Goal: Information Seeking & Learning: Learn about a topic

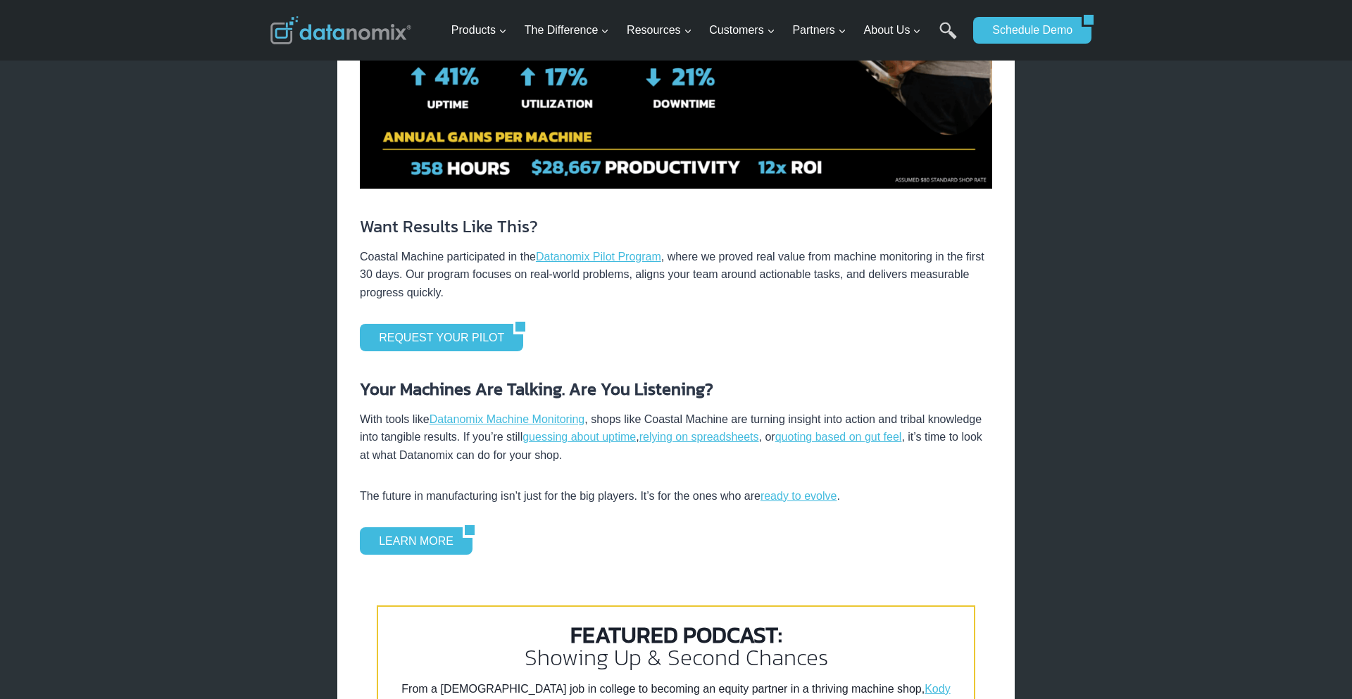
scroll to position [2381, 0]
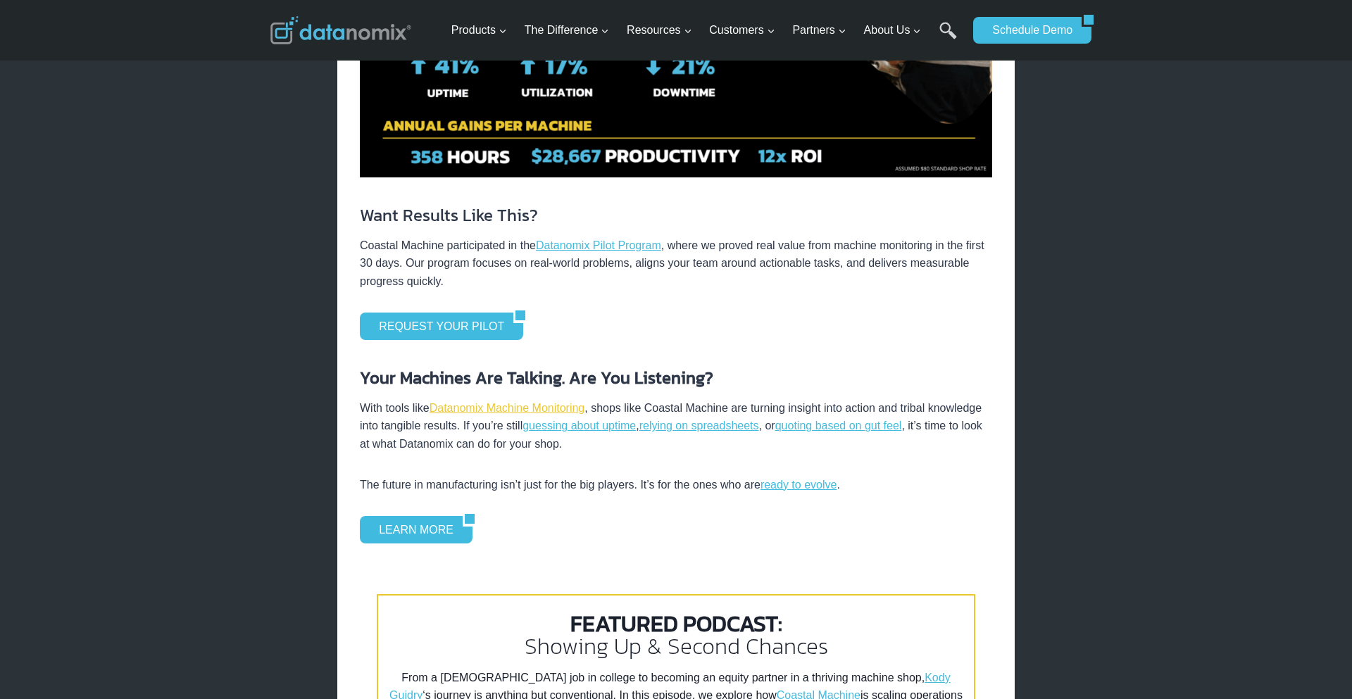
click at [454, 411] on link "Datanomix Machine Monitoring" at bounding box center [507, 408] width 156 height 12
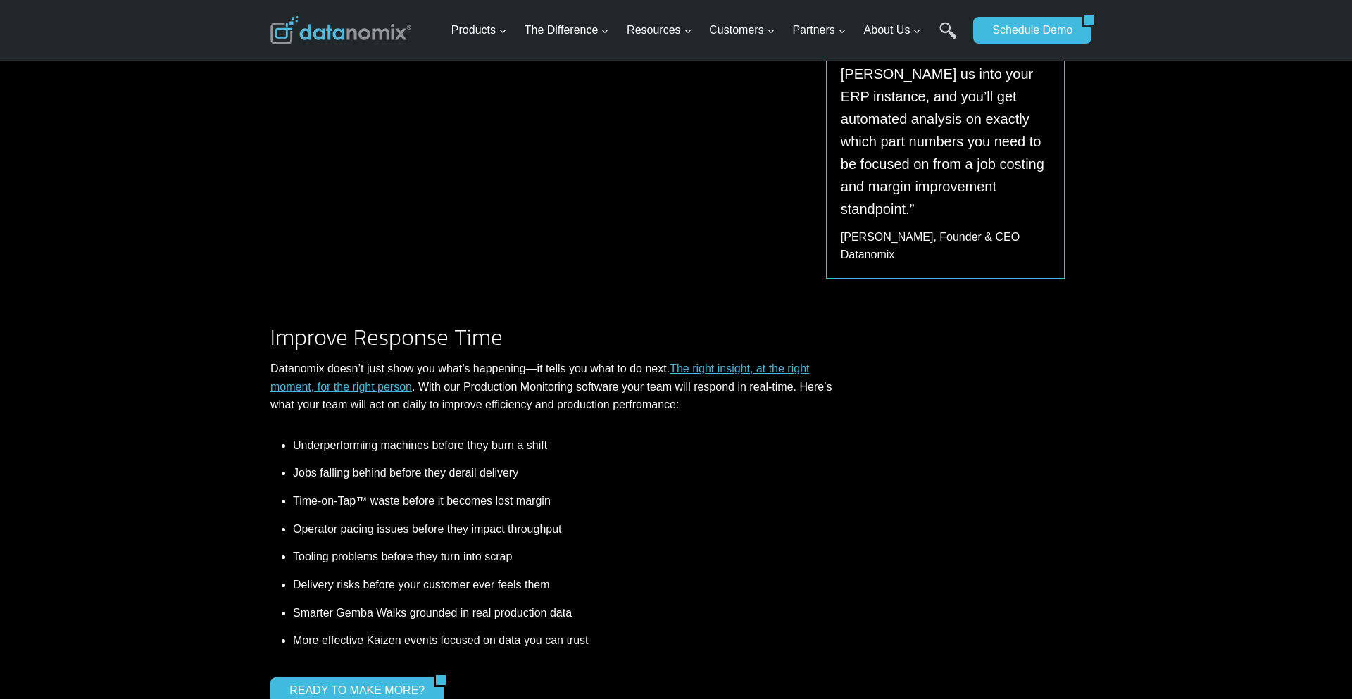
scroll to position [1019, 0]
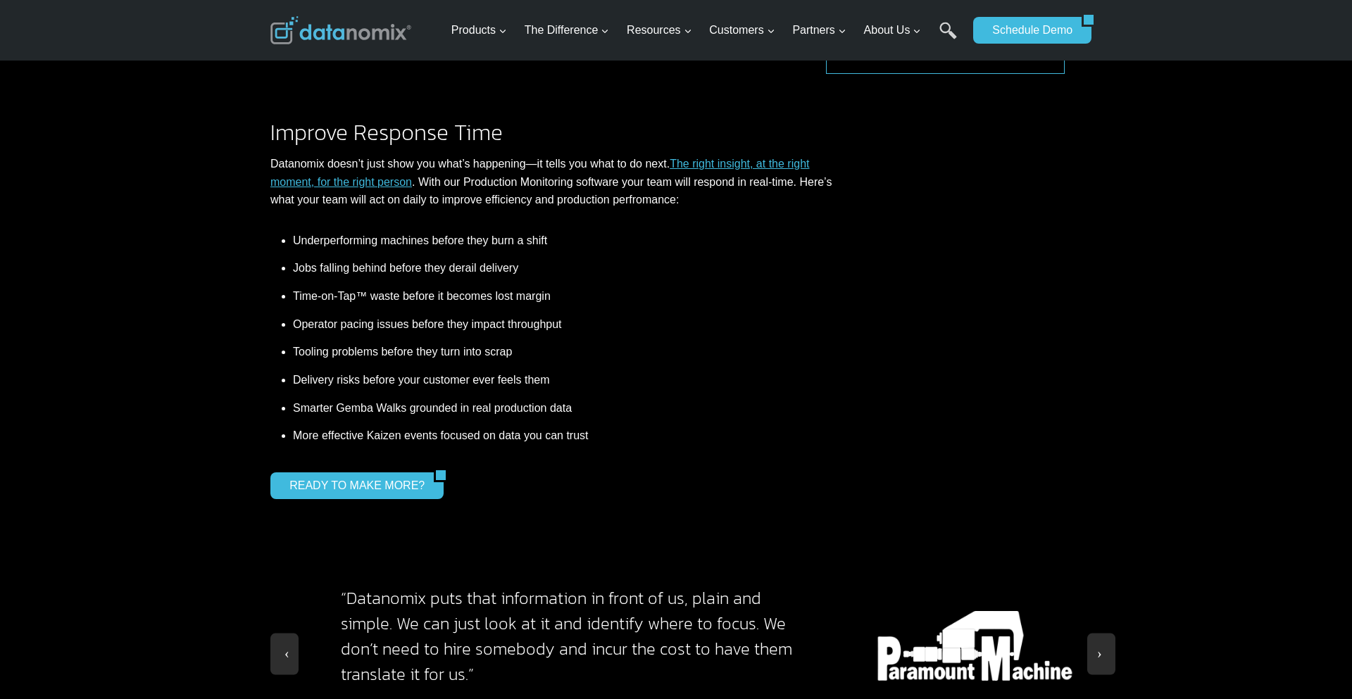
click at [168, 271] on div "Improve Response Time Datanomix doesn’t just show you what’s happening—it tells…" at bounding box center [676, 291] width 1352 height 415
